Goal: Task Accomplishment & Management: Complete application form

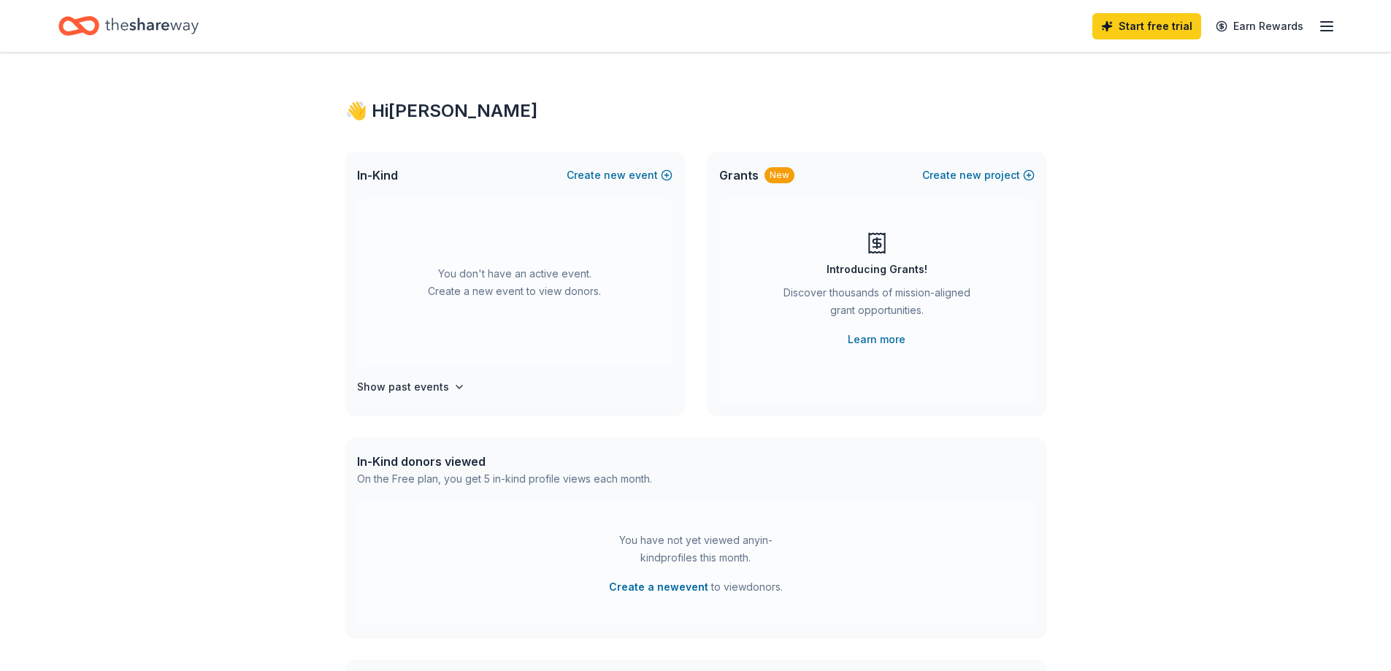
click at [735, 169] on span "Grants" at bounding box center [738, 176] width 39 height 18
click at [745, 186] on div "Grants New Create new project" at bounding box center [877, 175] width 339 height 47
click at [784, 169] on div "New" at bounding box center [780, 175] width 30 height 16
click at [744, 173] on span "Grants" at bounding box center [738, 176] width 39 height 18
click at [868, 335] on link "Learn more" at bounding box center [877, 340] width 58 height 18
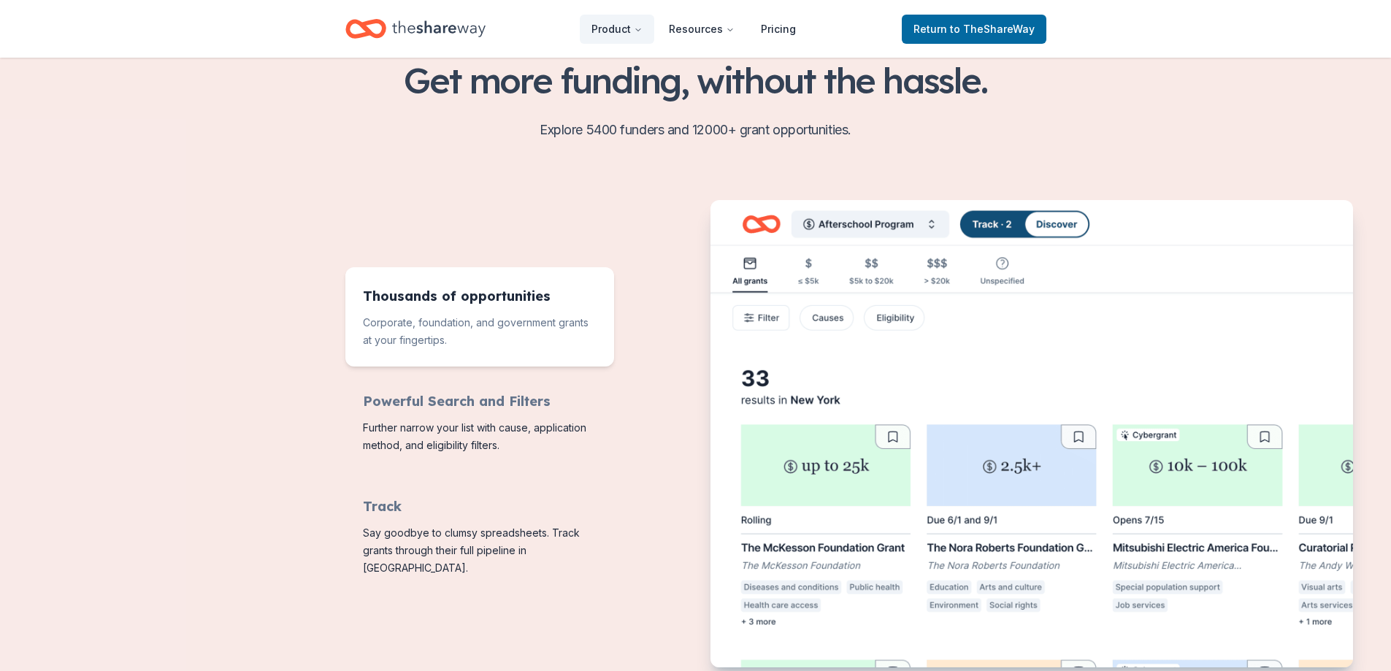
scroll to position [73, 0]
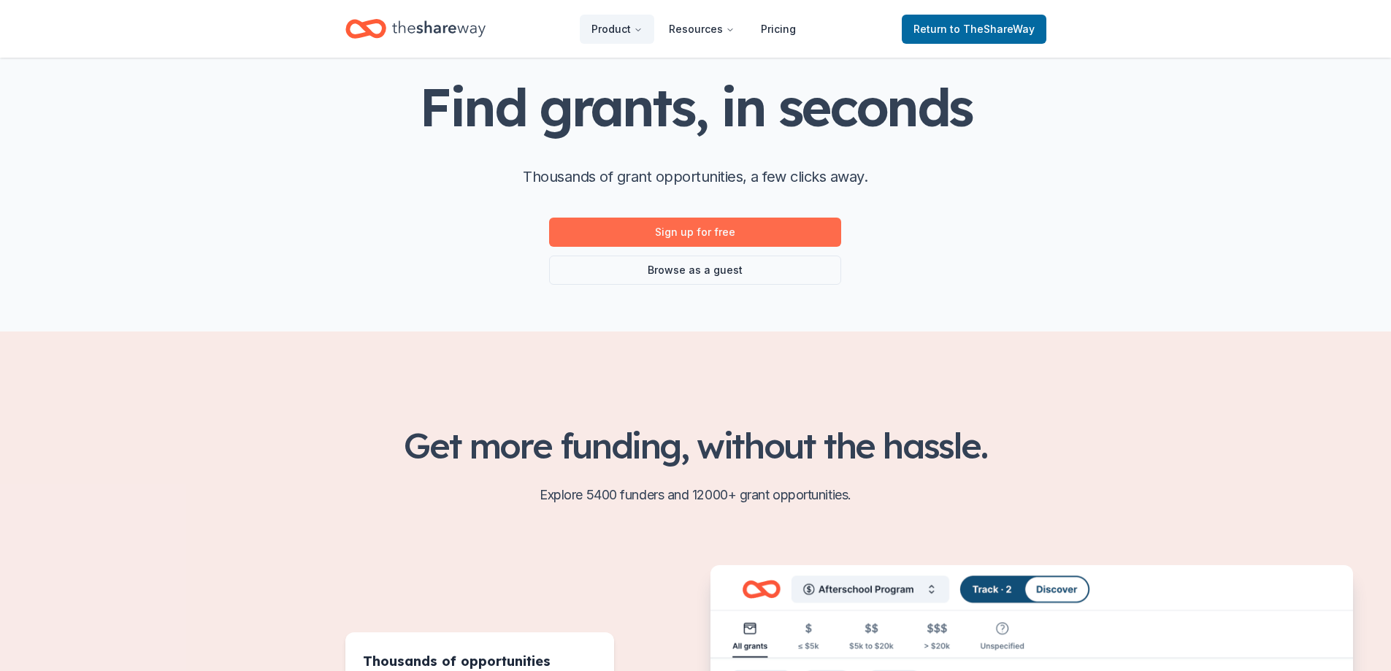
click at [752, 224] on link "Sign up for free" at bounding box center [695, 232] width 292 height 29
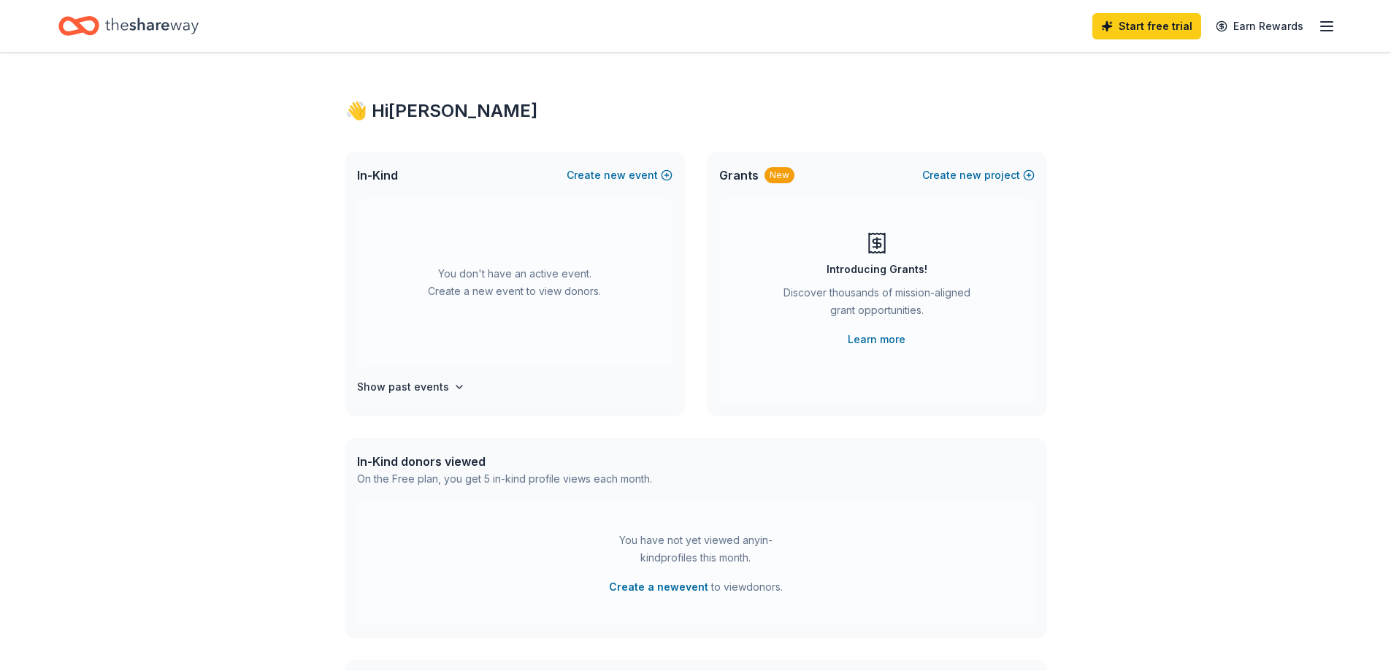
click at [1323, 23] on icon "button" at bounding box center [1327, 27] width 18 height 18
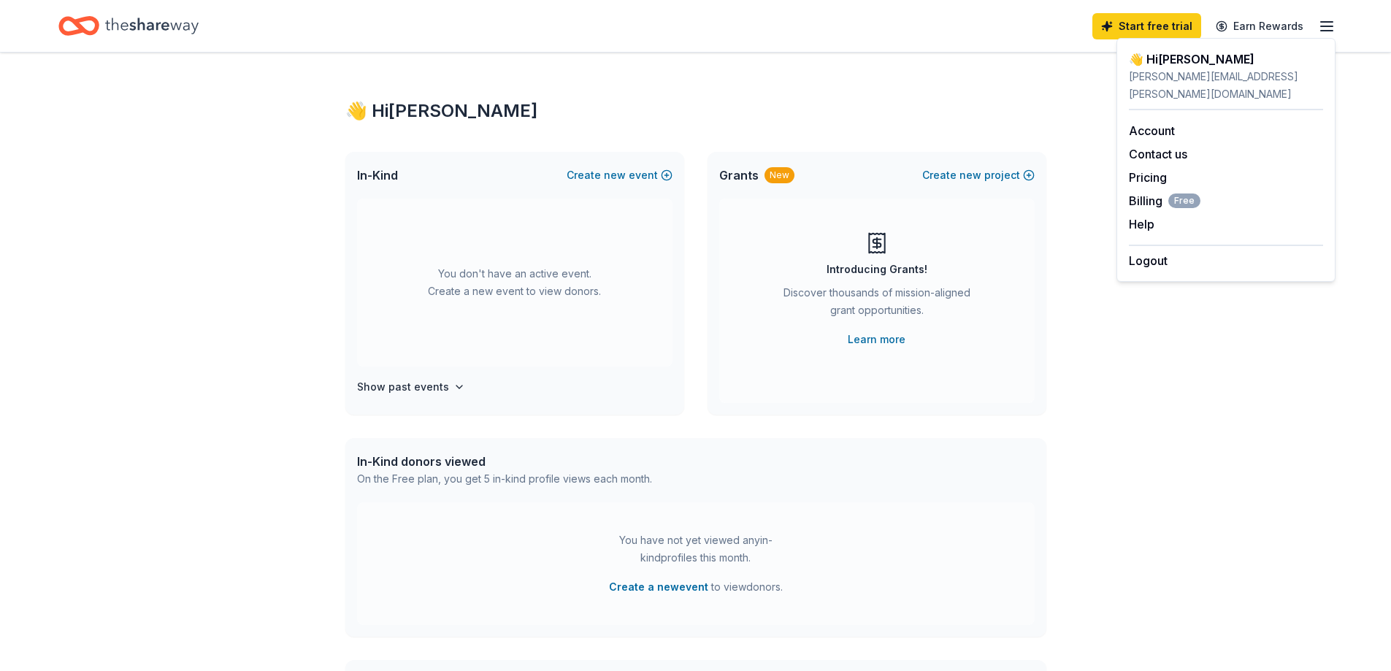
click at [930, 405] on div "Grants New Create new project Introducing Grants! Discover thousands of mission…" at bounding box center [877, 283] width 339 height 263
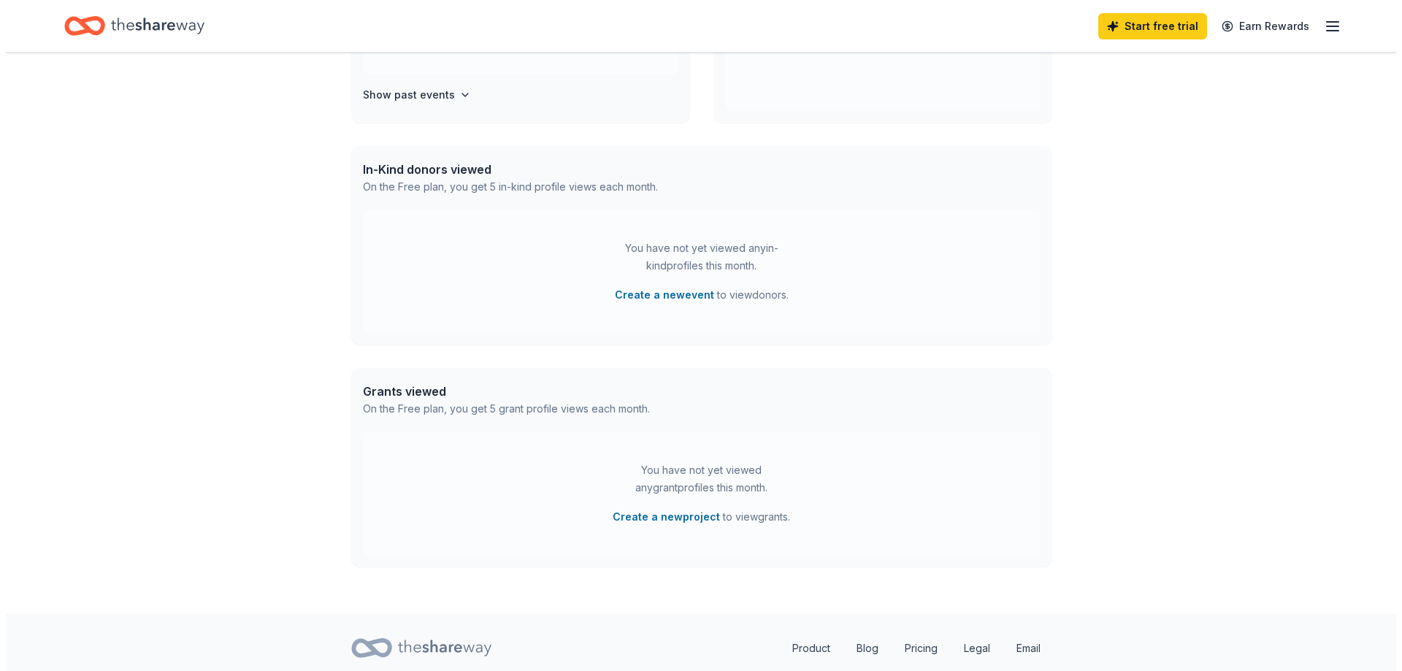
scroll to position [340, 0]
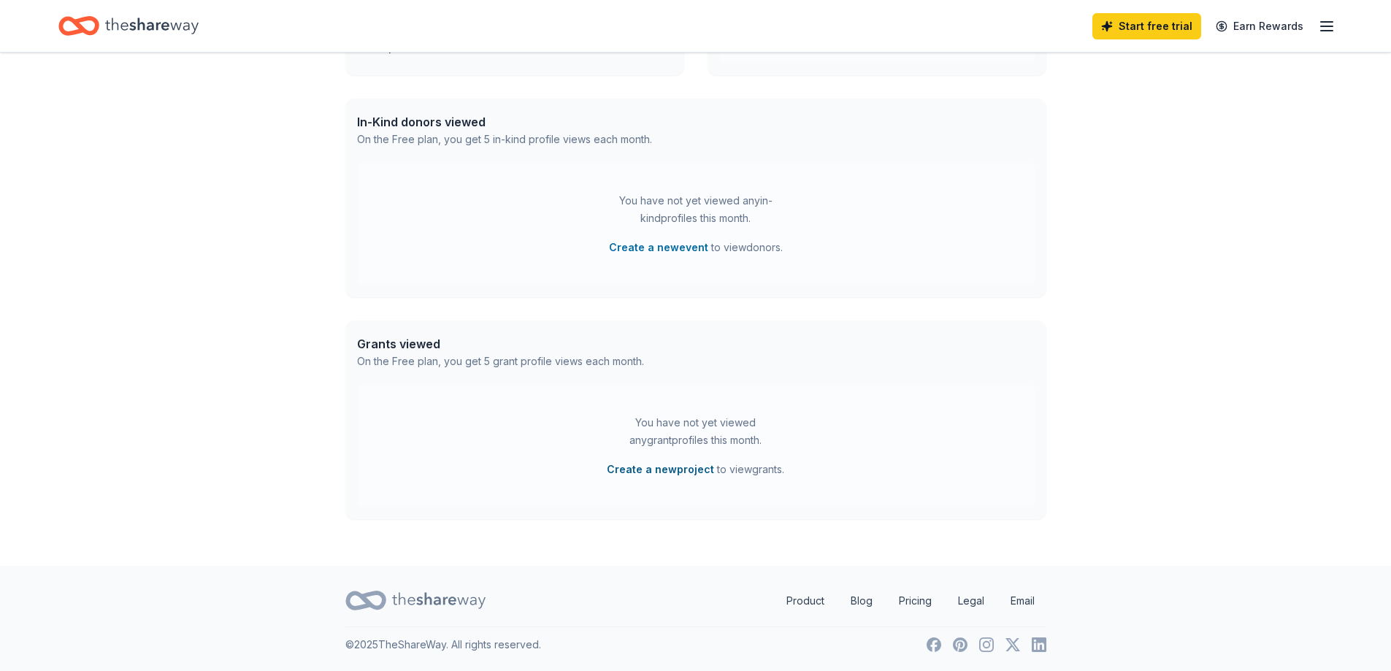
click at [663, 469] on button "Create a new project" at bounding box center [660, 470] width 107 height 18
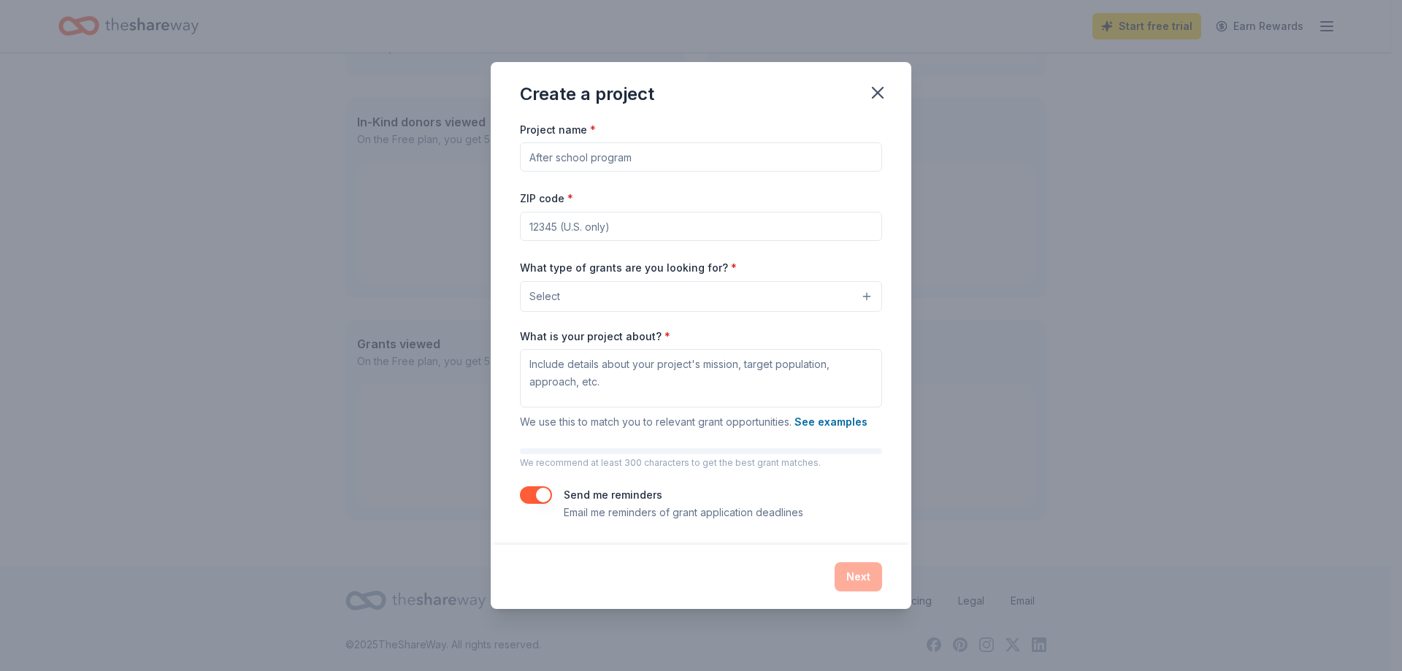
click at [613, 157] on input "Project name *" at bounding box center [701, 156] width 362 height 29
click at [641, 300] on button "Select" at bounding box center [701, 296] width 362 height 31
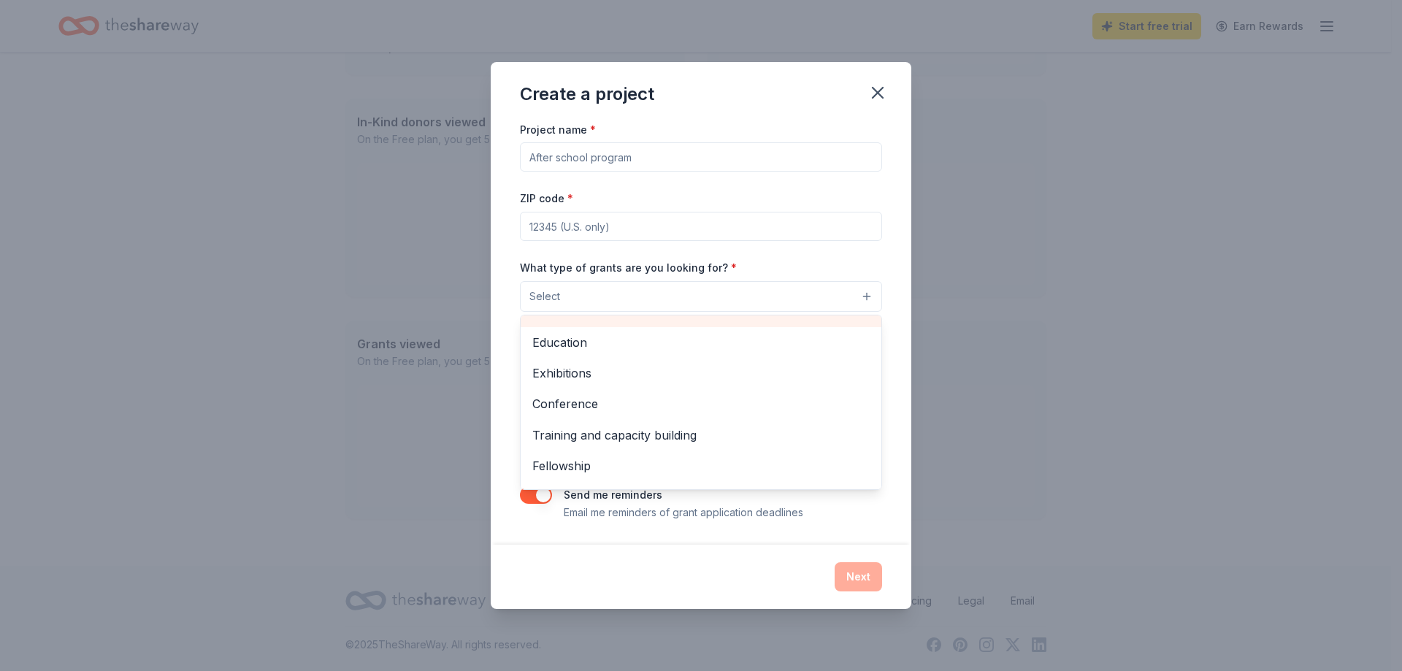
scroll to position [172, 0]
click at [635, 298] on button "Select" at bounding box center [701, 296] width 362 height 31
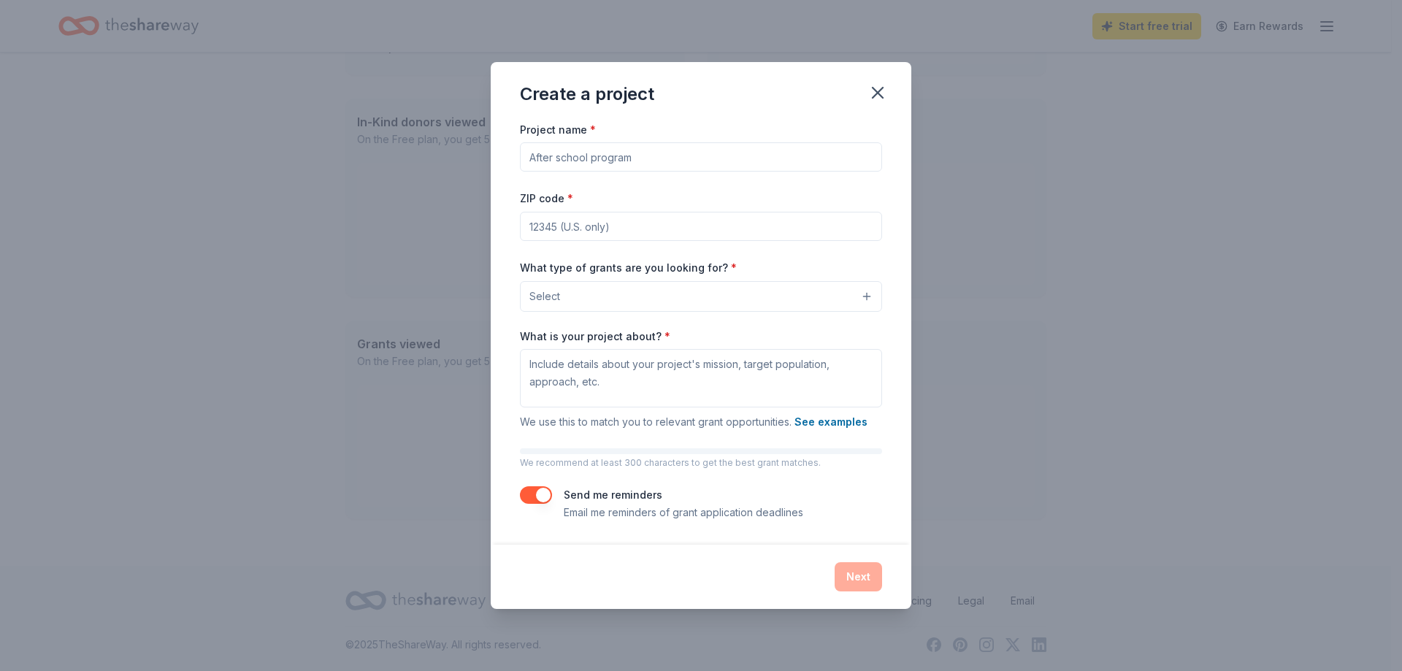
click at [762, 157] on input "Project name *" at bounding box center [701, 156] width 362 height 29
type input "Inclusion Program Activities"
type input "20877"
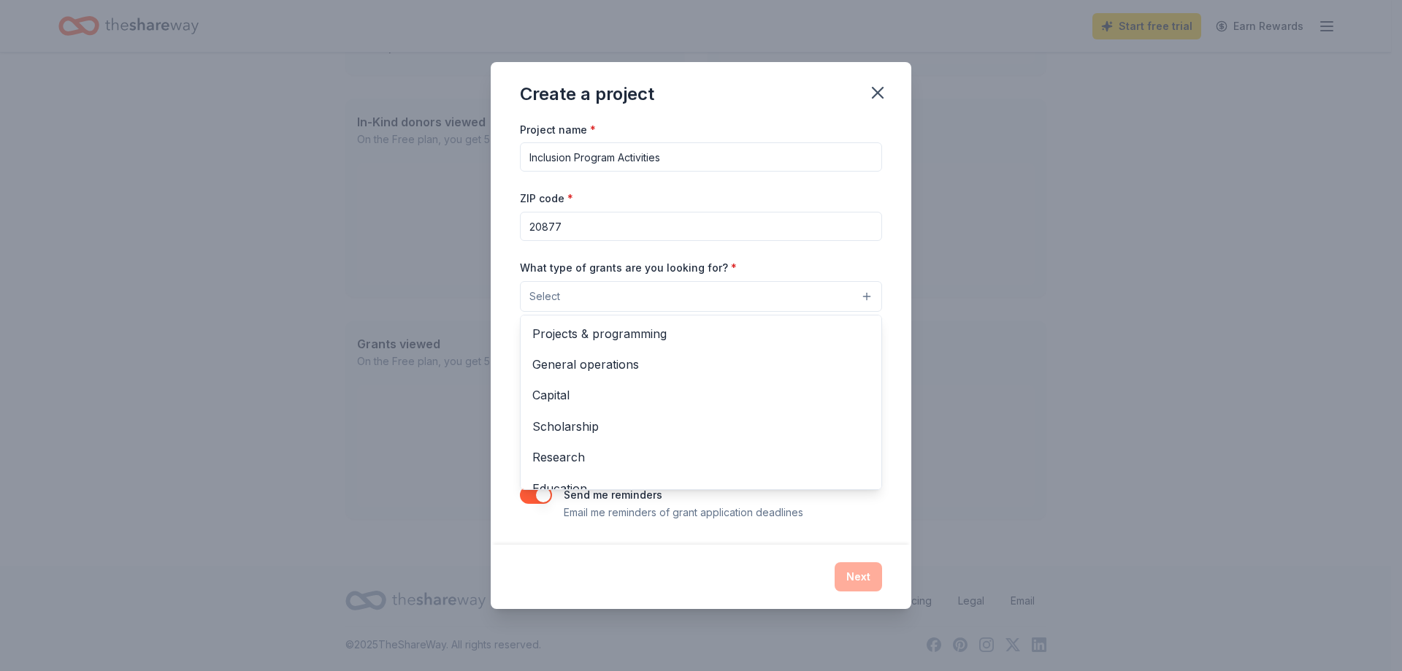
click at [740, 304] on button "Select" at bounding box center [701, 296] width 362 height 31
click at [727, 362] on span "General operations" at bounding box center [700, 364] width 337 height 19
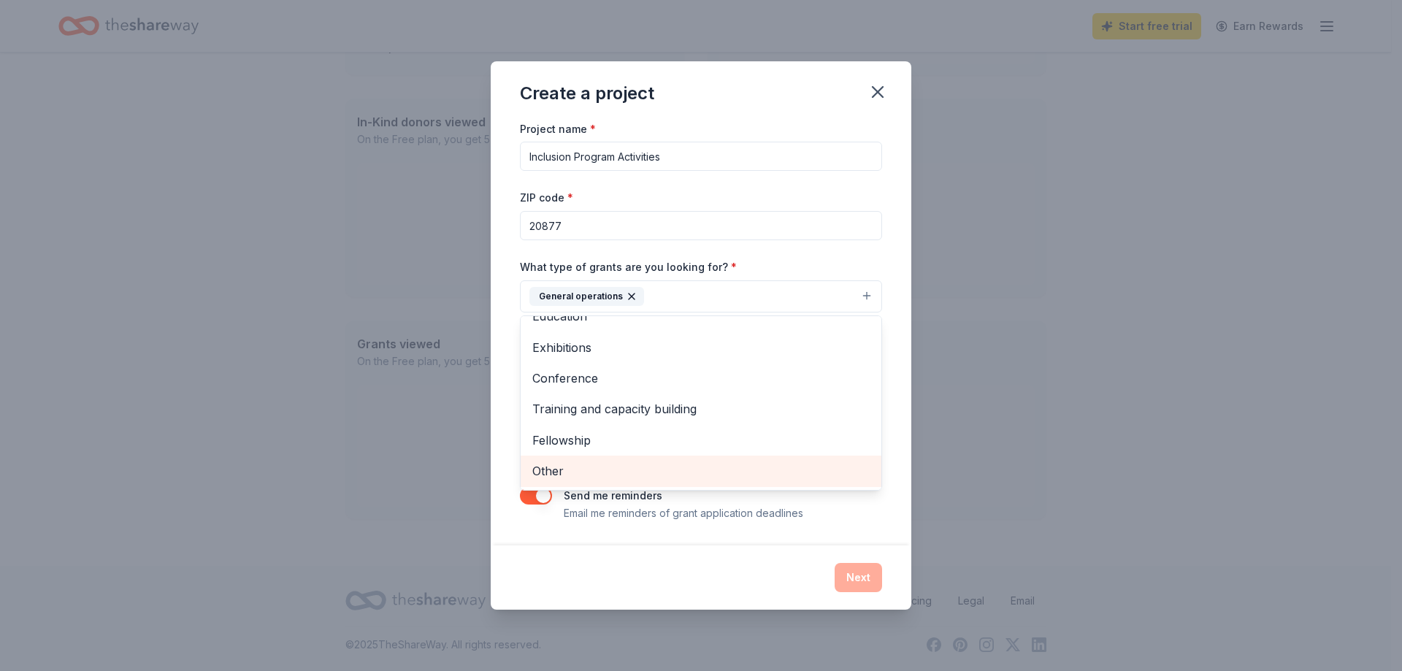
scroll to position [0, 0]
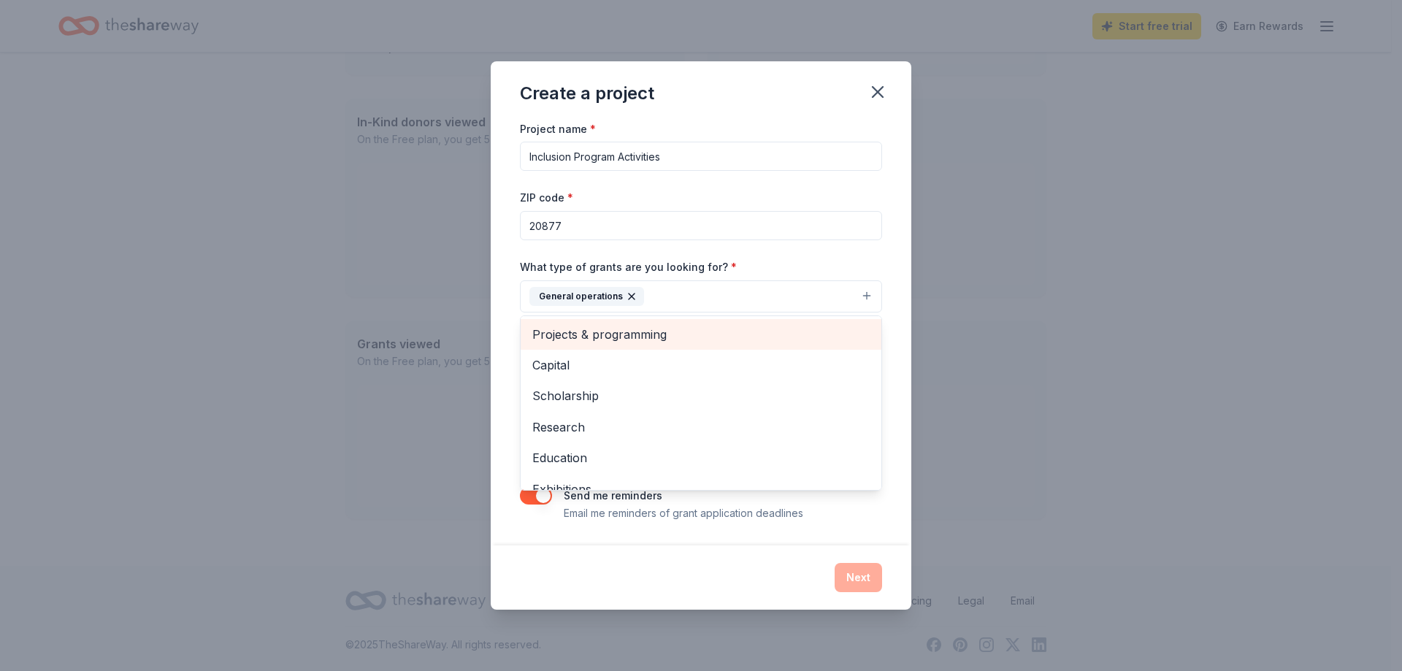
click at [643, 332] on span "Projects & programming" at bounding box center [700, 334] width 337 height 19
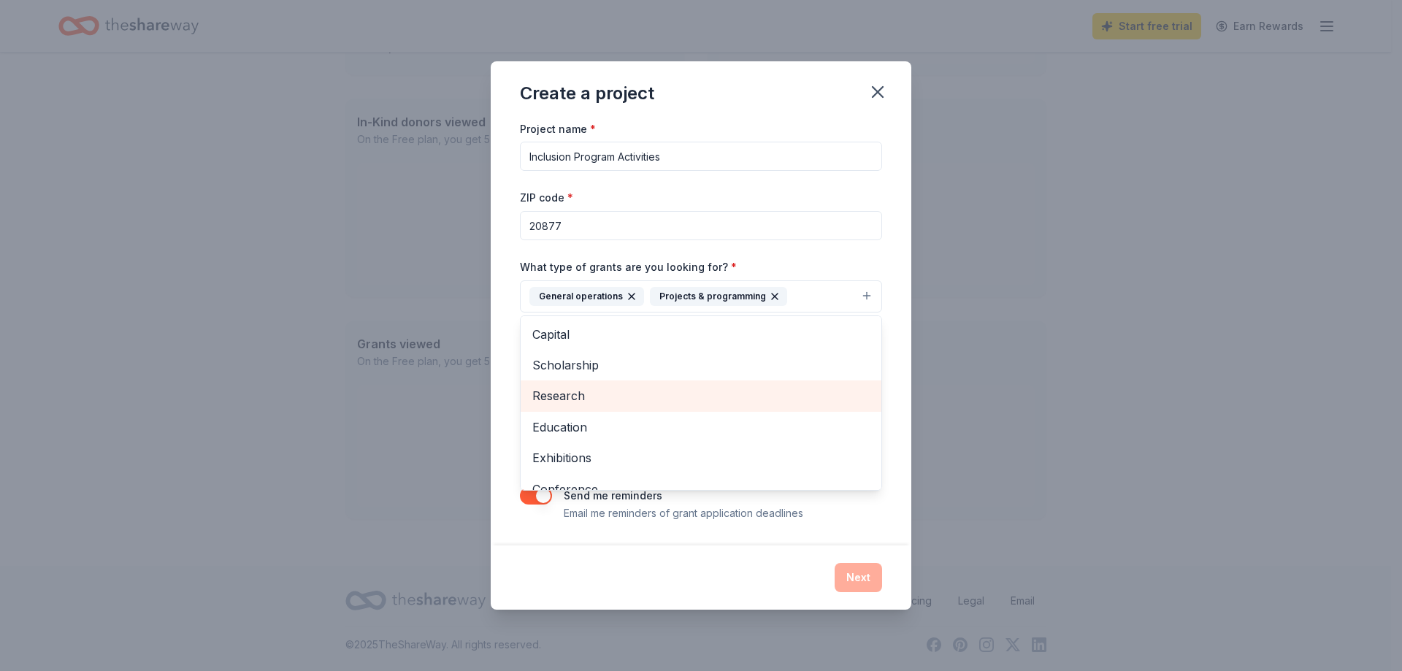
scroll to position [110, 0]
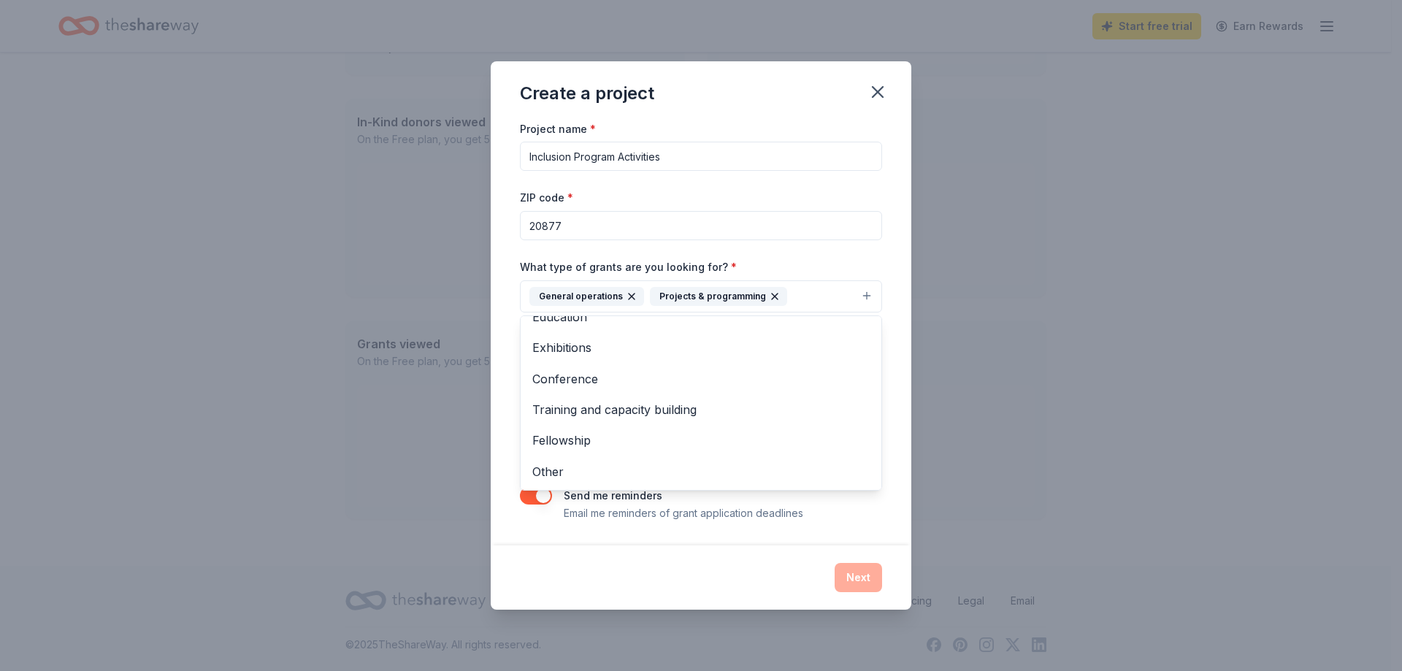
click at [890, 245] on div "Project name * Inclusion Program Activities ZIP code * 20877 What type of grant…" at bounding box center [701, 333] width 421 height 426
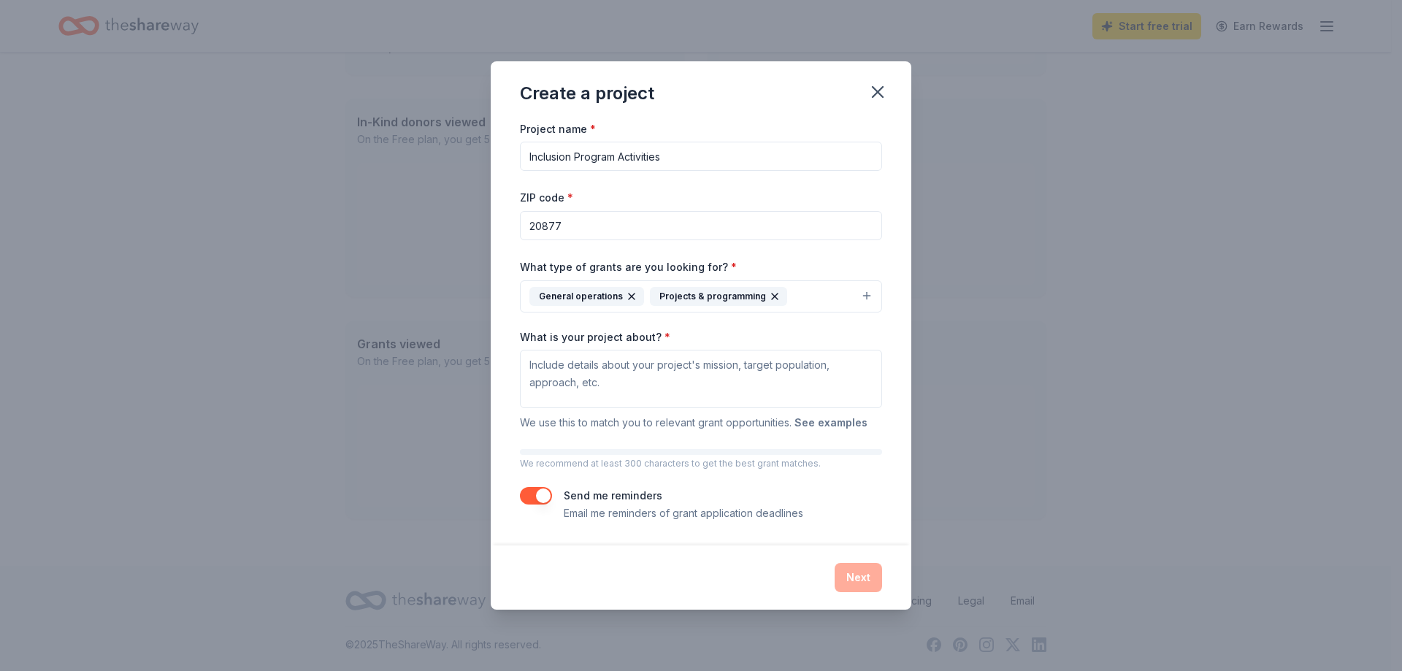
click at [817, 420] on button "See examples" at bounding box center [831, 423] width 73 height 18
